Goal: Find specific page/section: Find specific page/section

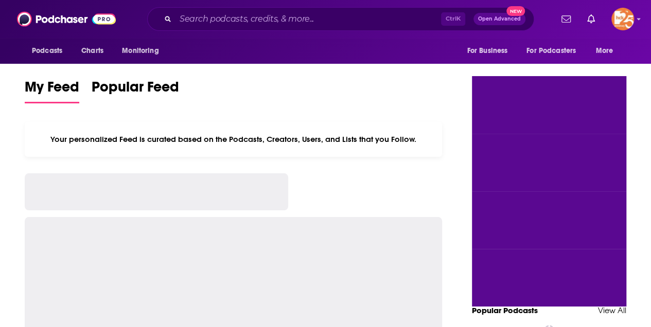
click at [171, 19] on div "Ctrl K Open Advanced New" at bounding box center [340, 19] width 387 height 24
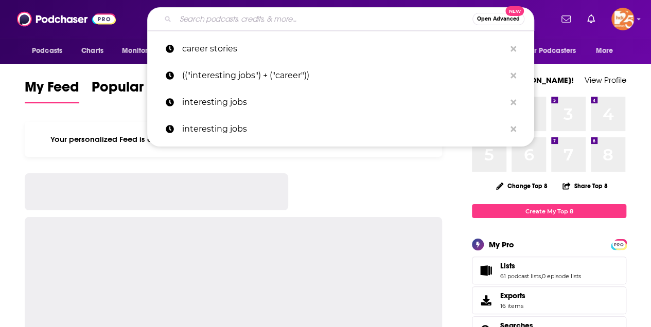
click at [187, 20] on input "Search podcasts, credits, & more..." at bounding box center [323, 19] width 297 height 16
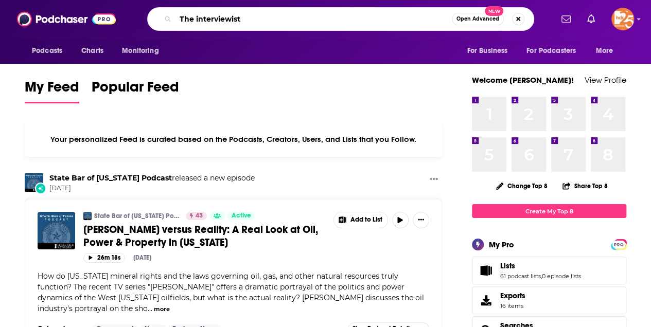
type input "The interviewist"
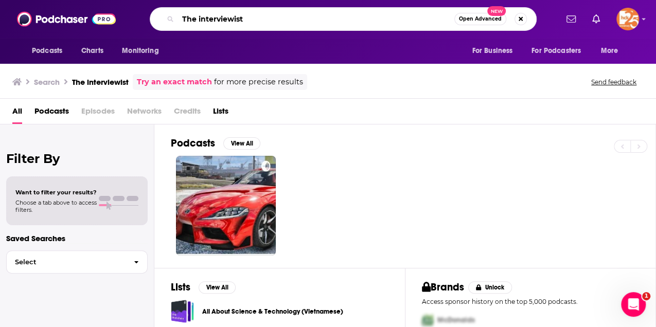
drag, startPoint x: 249, startPoint y: 19, endPoint x: 171, endPoint y: 14, distance: 78.3
click at [171, 14] on div "The interviewist Open Advanced New" at bounding box center [343, 19] width 387 height 24
